Goal: Task Accomplishment & Management: Use online tool/utility

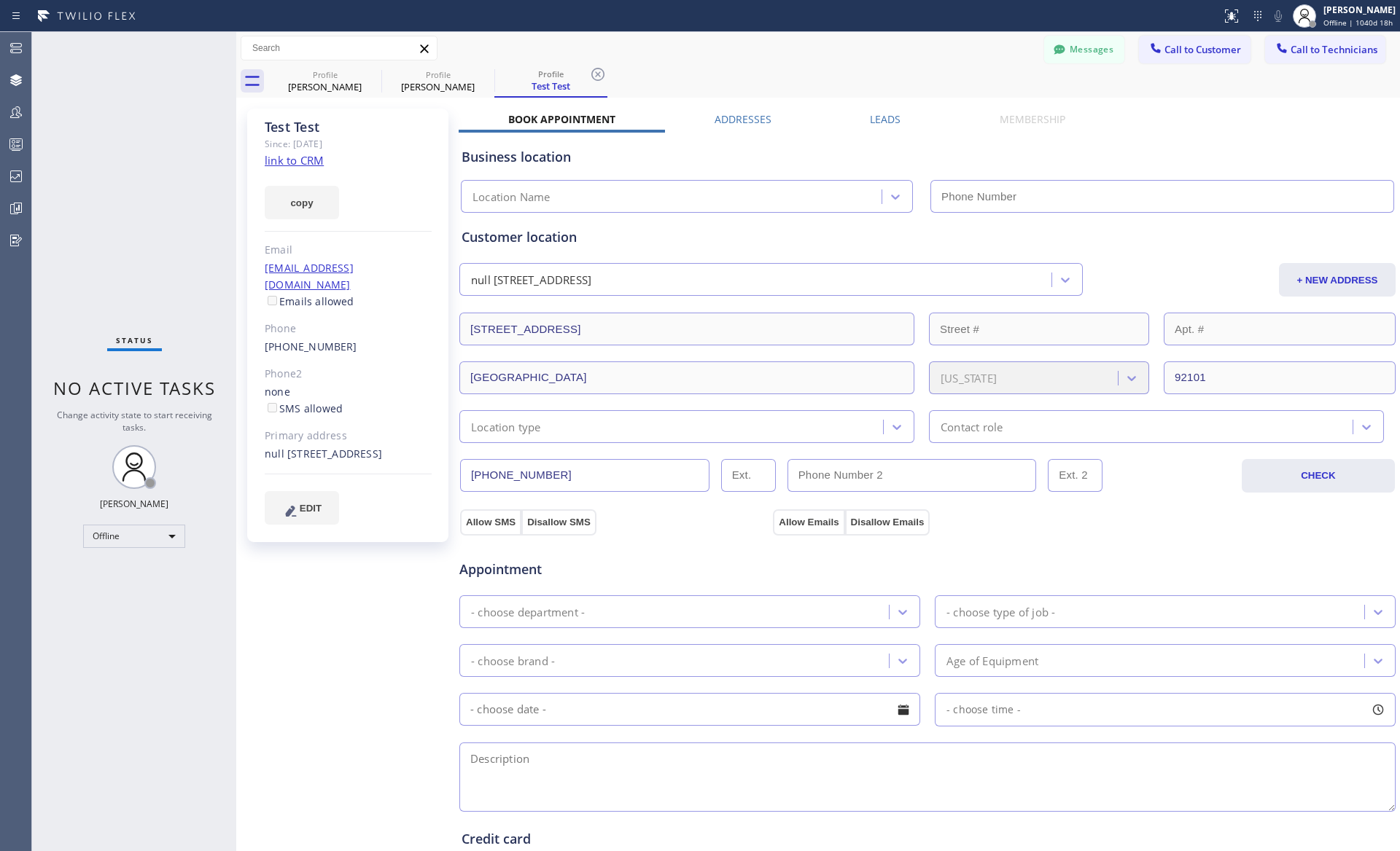
type input "(562) 352-2566"
